Goal: Task Accomplishment & Management: Manage account settings

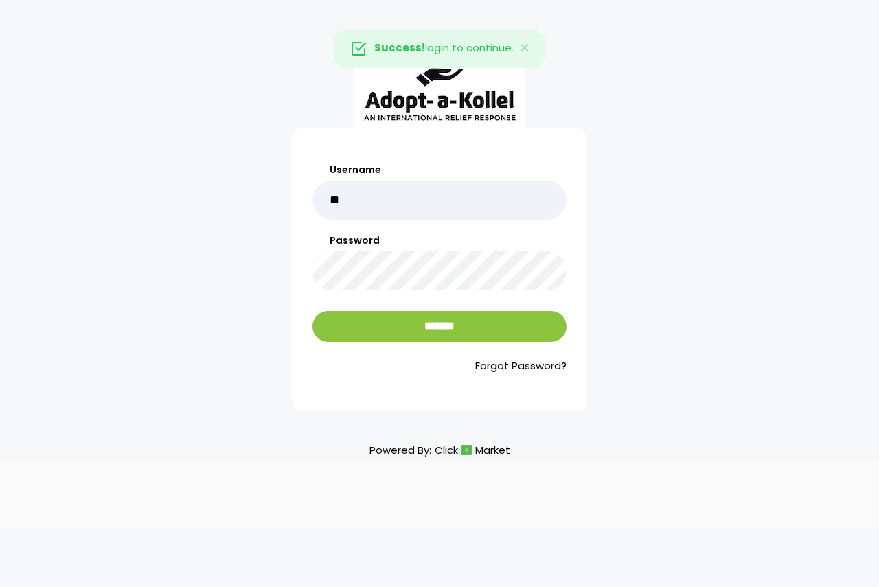
type input "******"
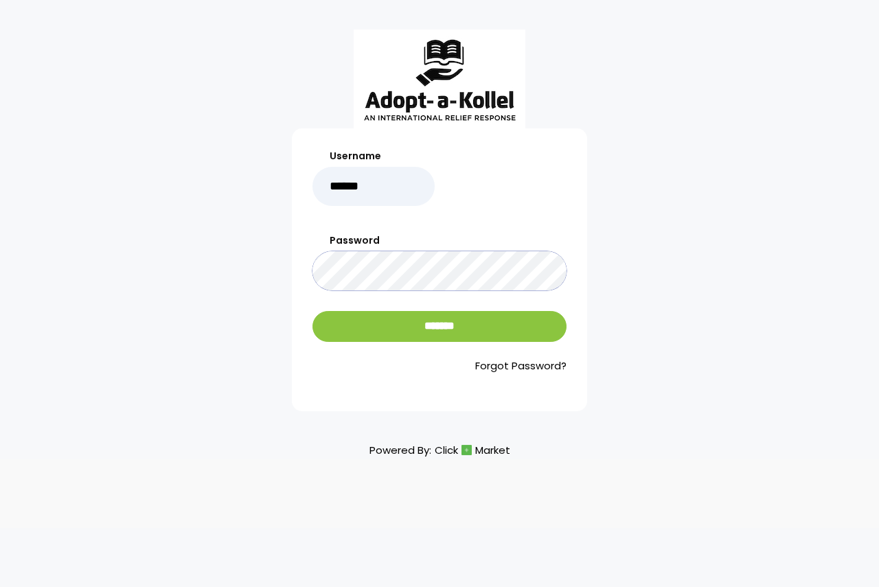
click at [313, 311] on input "*******" at bounding box center [440, 326] width 254 height 31
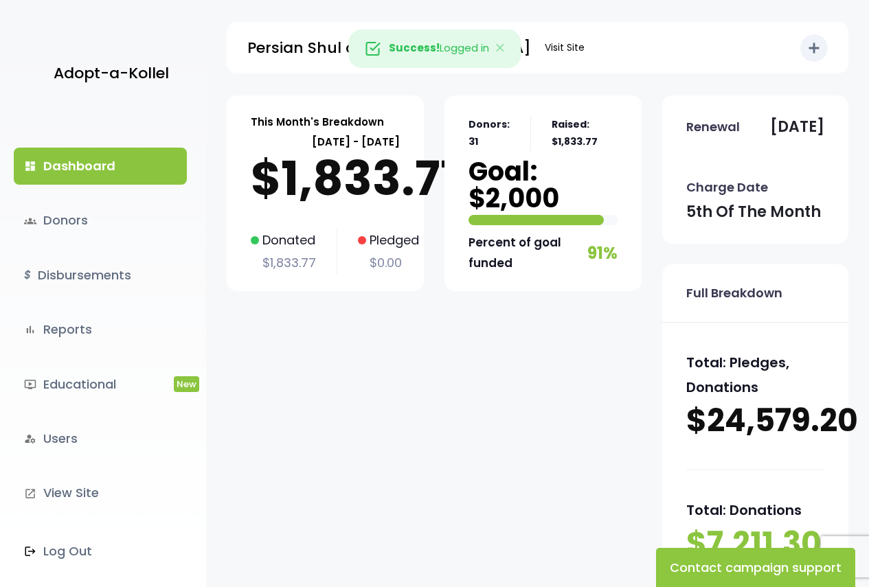
scroll to position [275, 0]
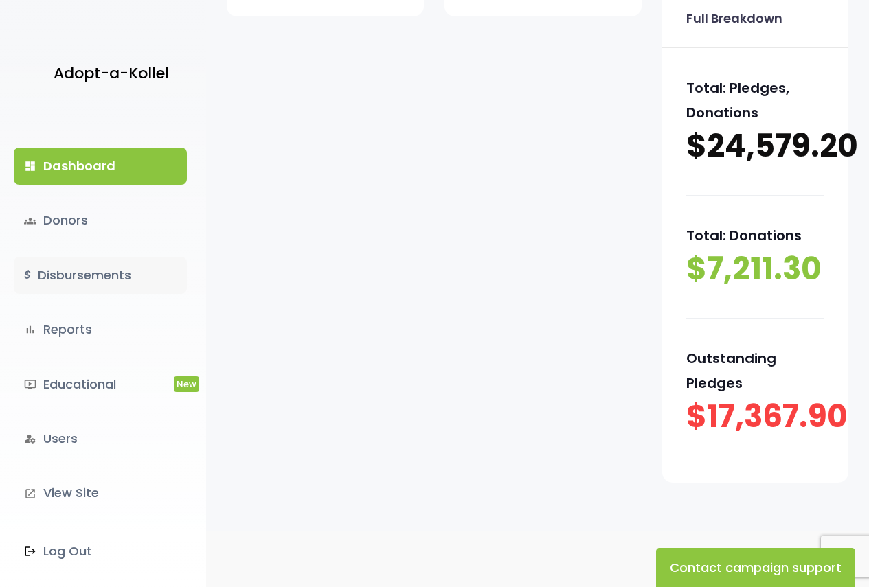
click at [91, 271] on link "$ Disbursements" at bounding box center [100, 275] width 173 height 37
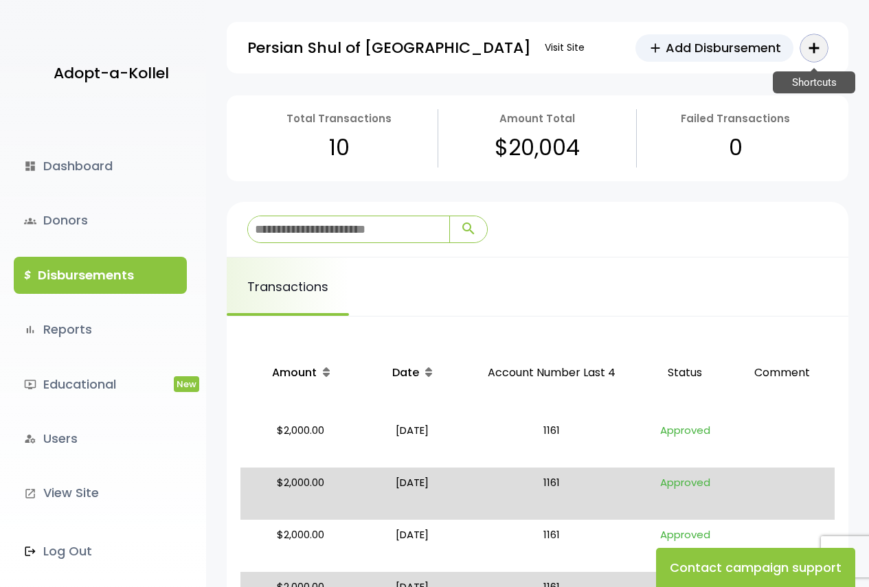
click at [813, 48] on icon "add" at bounding box center [814, 48] width 16 height 16
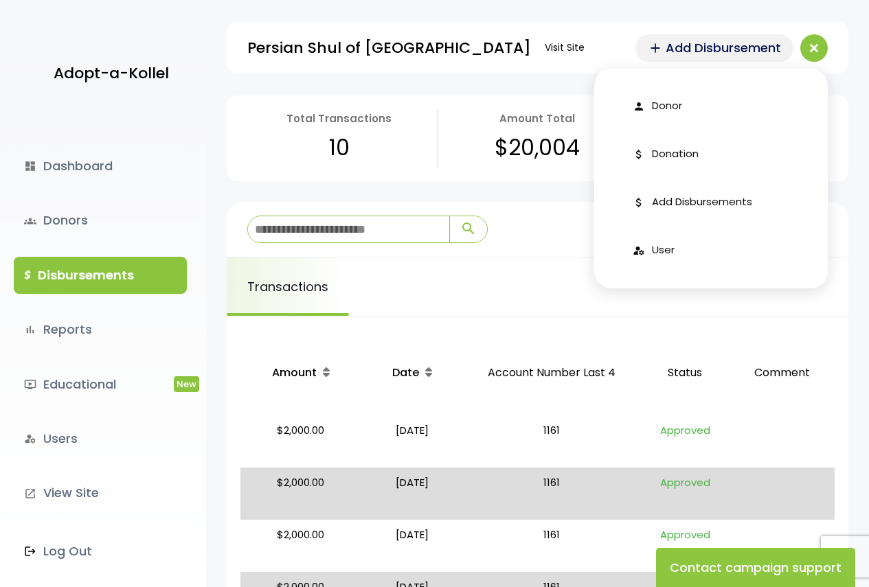
click at [657, 41] on span "add" at bounding box center [655, 48] width 15 height 15
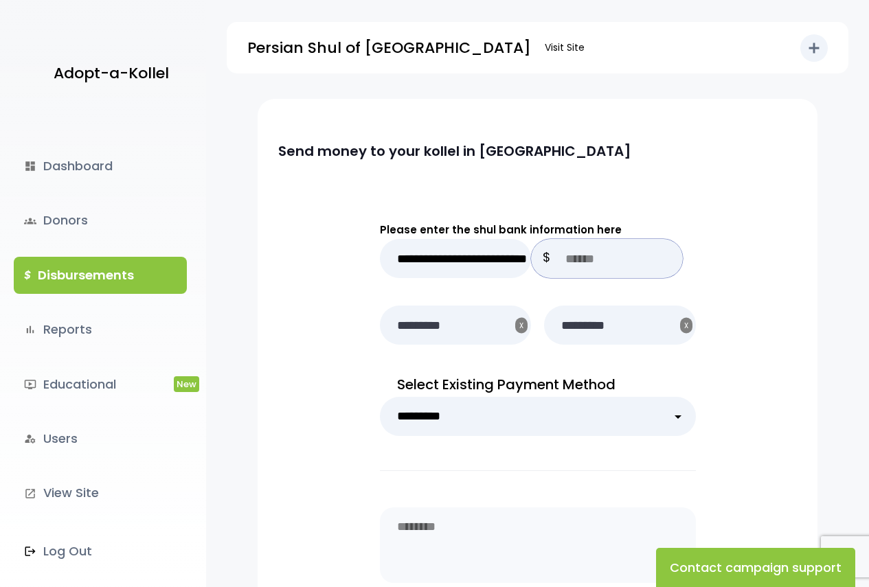
drag, startPoint x: 597, startPoint y: 263, endPoint x: 572, endPoint y: 246, distance: 30.1
click at [597, 263] on input "text" at bounding box center [607, 258] width 152 height 39
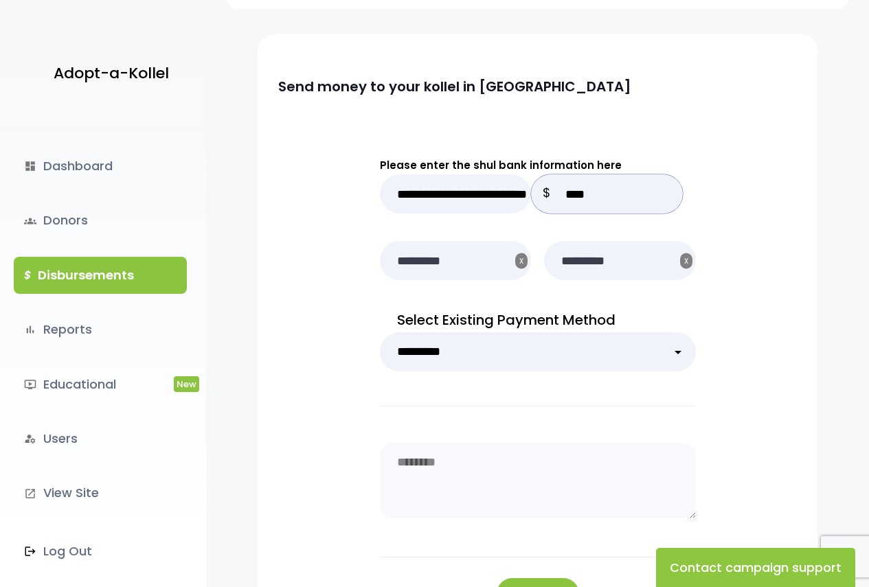
scroll to position [206, 0]
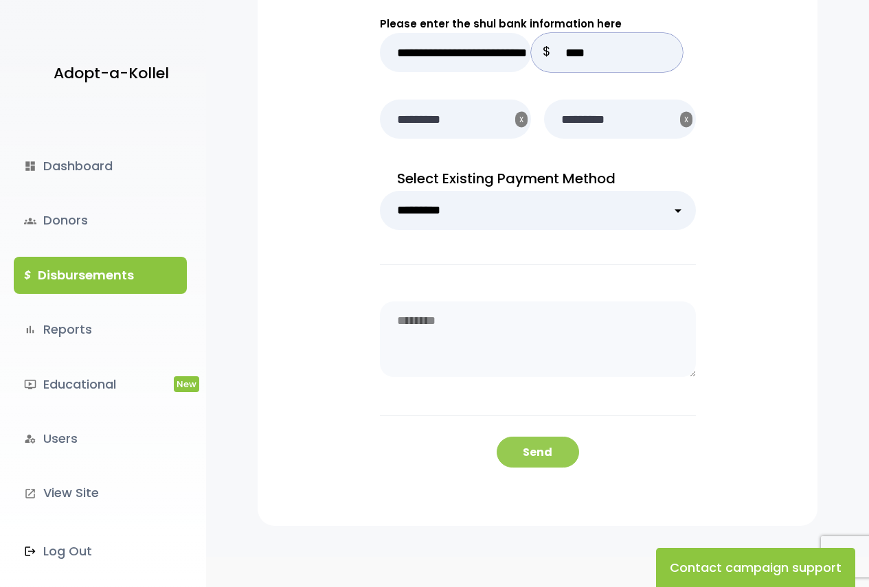
type input "****"
click at [529, 445] on button "Send" at bounding box center [538, 452] width 82 height 31
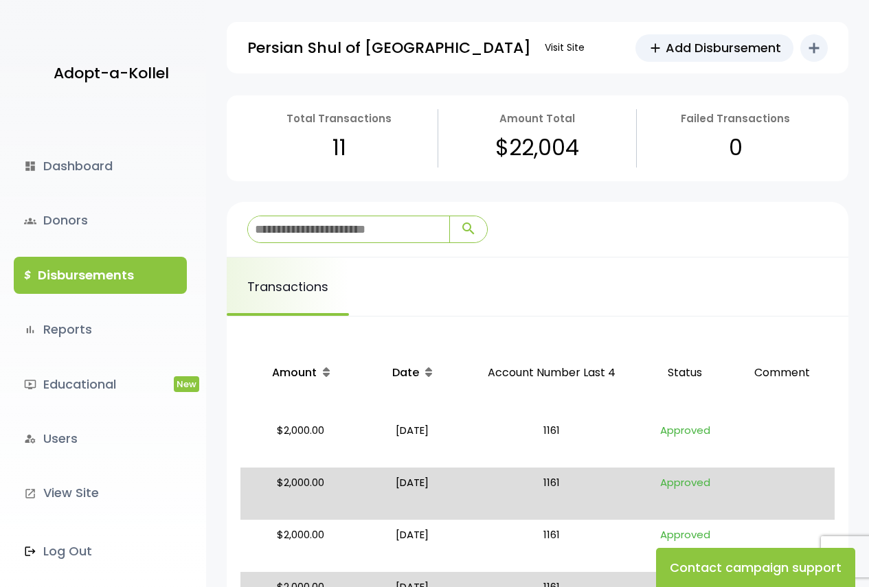
drag, startPoint x: 43, startPoint y: 45, endPoint x: 27, endPoint y: 35, distance: 19.4
click at [27, 35] on div "Adopt-a-Kollel" at bounding box center [103, 56] width 206 height 113
click at [27, 40] on div "Adopt-a-Kollel" at bounding box center [103, 56] width 206 height 113
click at [85, 228] on link "groups Donors" at bounding box center [100, 220] width 173 height 37
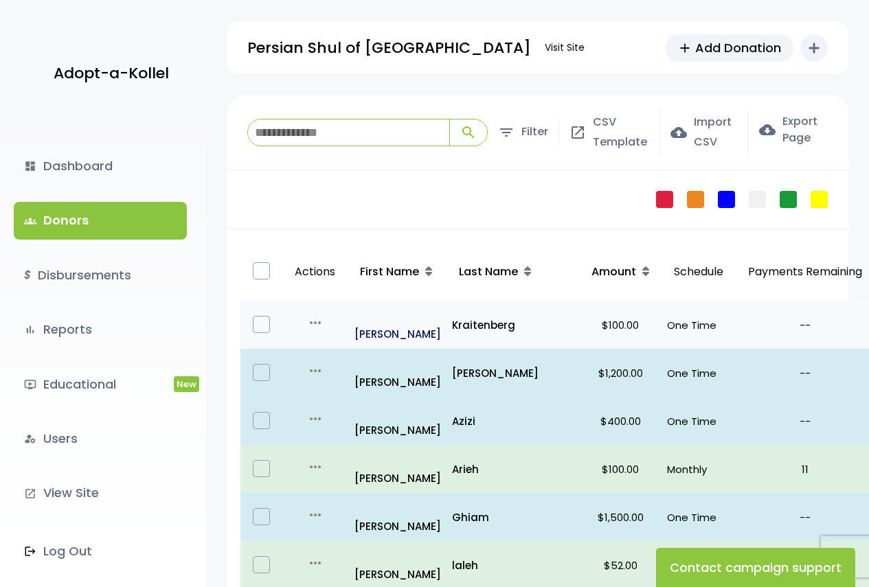
click at [387, 313] on p "all_inclusive Chaim" at bounding box center [397, 324] width 87 height 37
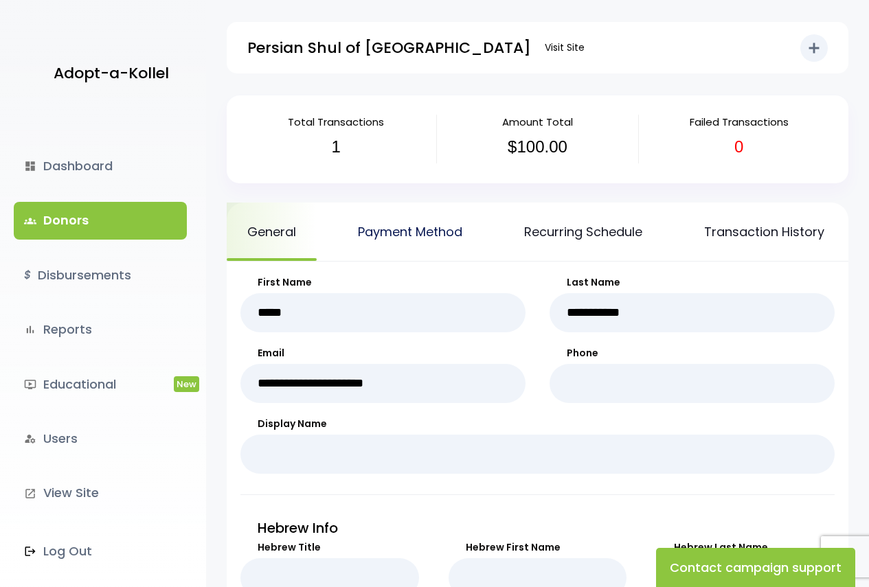
click at [414, 231] on link "Payment Method" at bounding box center [410, 232] width 146 height 58
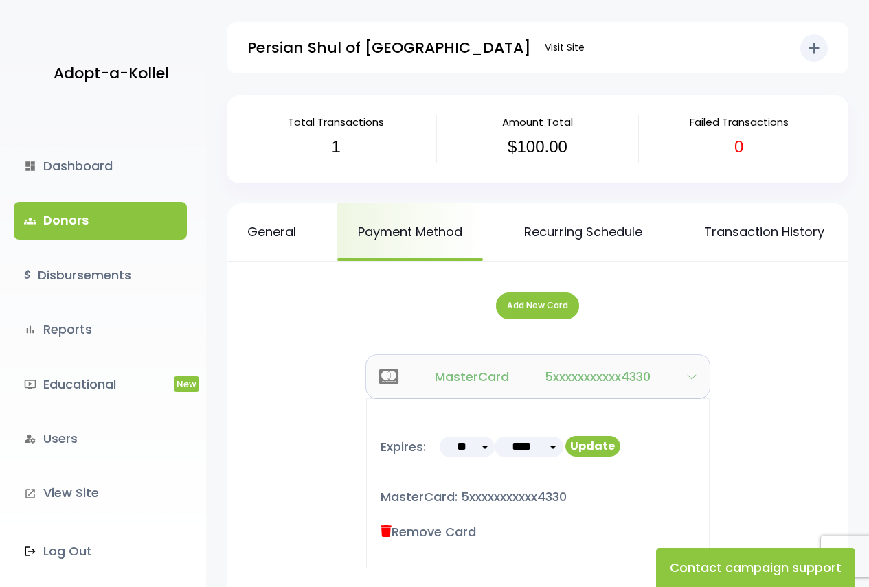
click at [692, 393] on button "MasterCard 5xxxxxxxxxxx4330" at bounding box center [537, 376] width 343 height 43
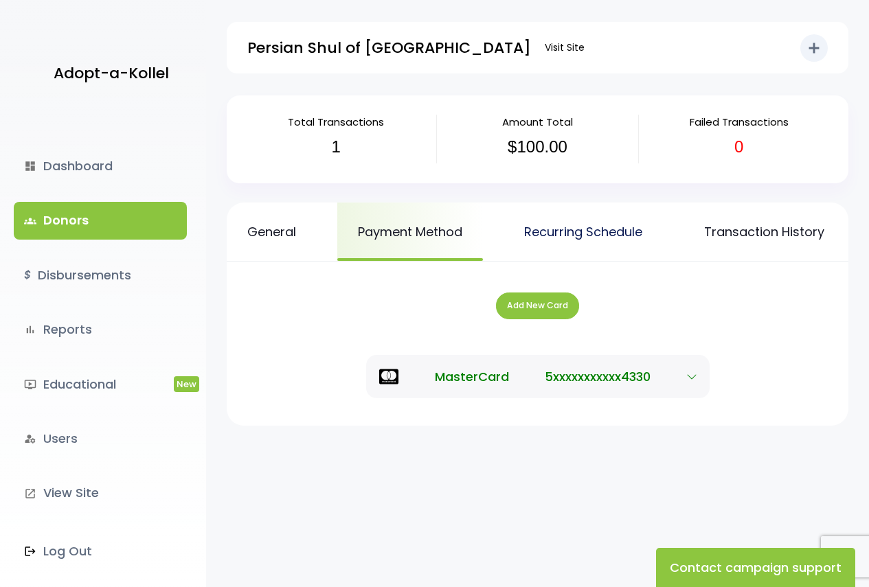
click at [563, 234] on link "Recurring Schedule" at bounding box center [583, 232] width 159 height 58
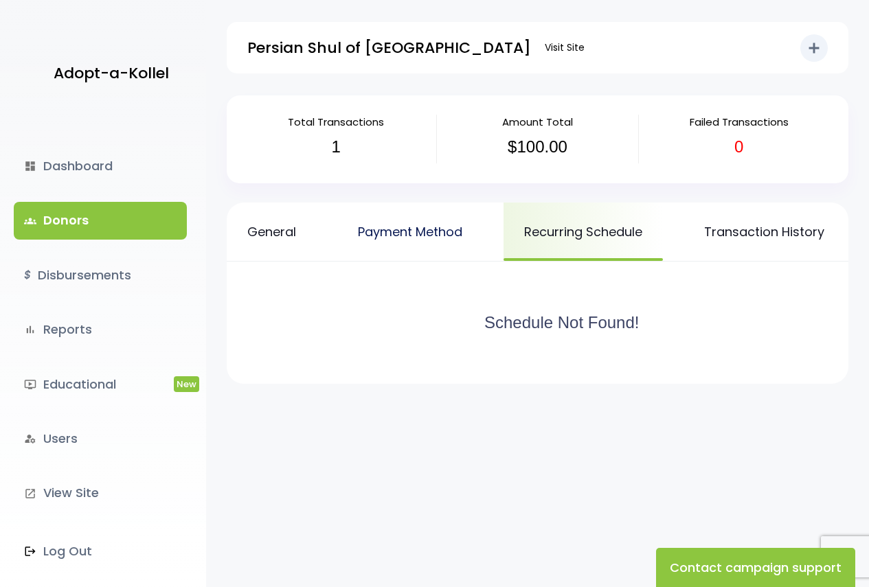
click at [440, 234] on link "Payment Method" at bounding box center [410, 232] width 146 height 58
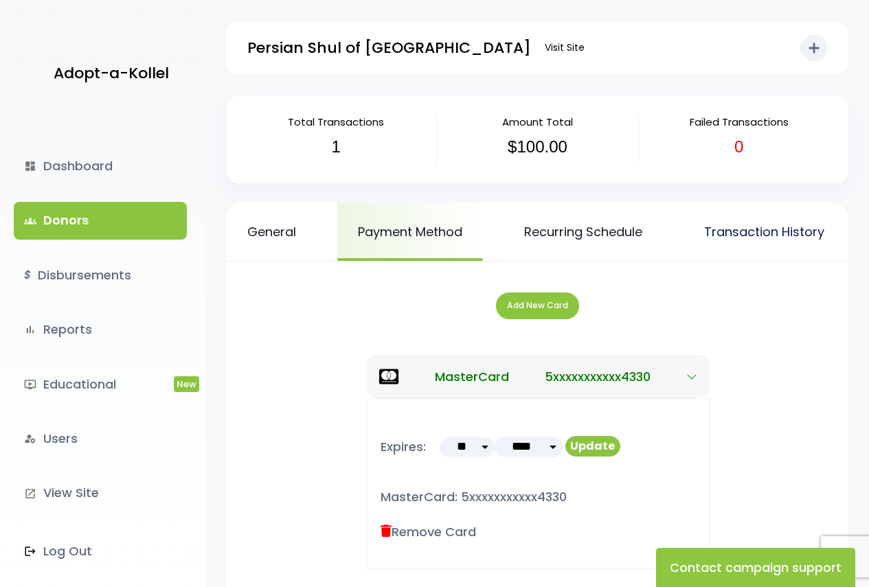
click at [749, 232] on link "Transaction History" at bounding box center [763, 232] width 161 height 58
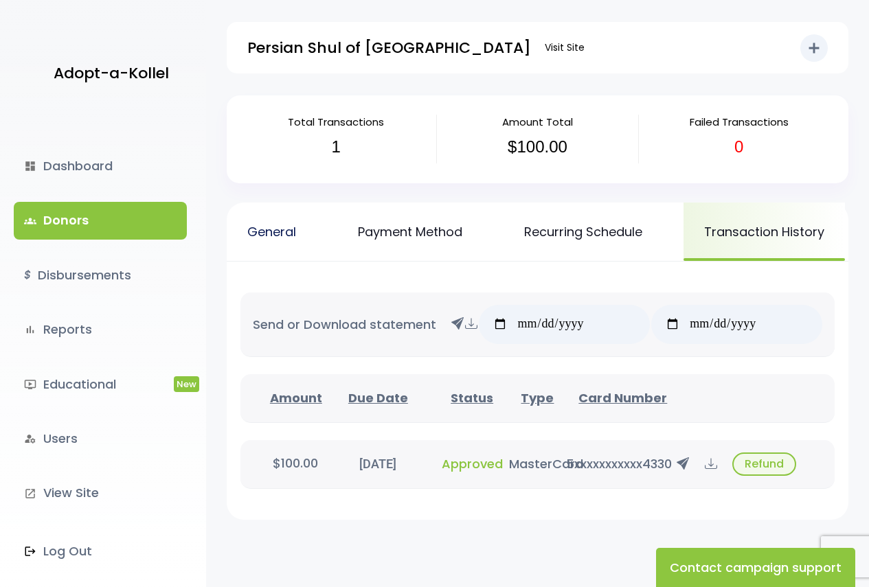
click at [260, 229] on link "General" at bounding box center [272, 232] width 90 height 58
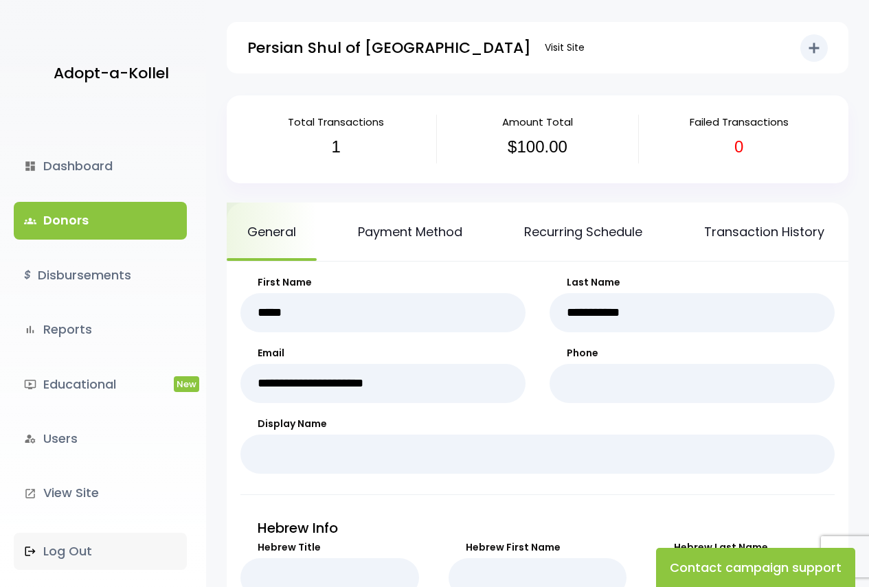
click at [71, 554] on link ".st0 { fill: none; } Log Out" at bounding box center [100, 551] width 173 height 37
